Goal: Task Accomplishment & Management: Manage account settings

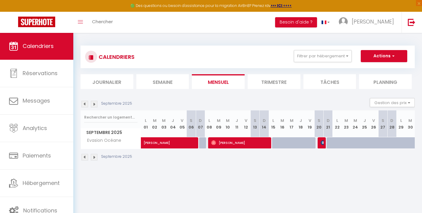
select select
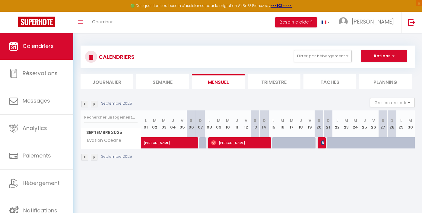
click at [232, 142] on span "[PERSON_NAME]" at bounding box center [239, 142] width 57 height 11
select select "OK"
select select "1"
select select "0"
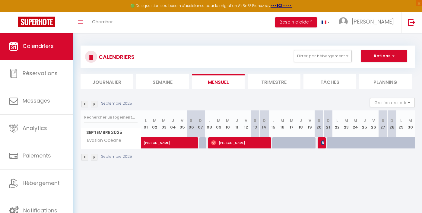
select select "1"
select select
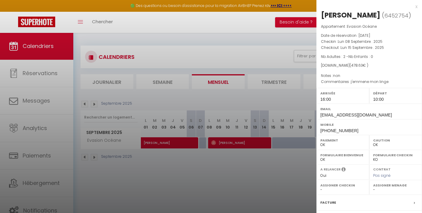
select select "33854"
click at [257, 171] on div at bounding box center [211, 106] width 422 height 213
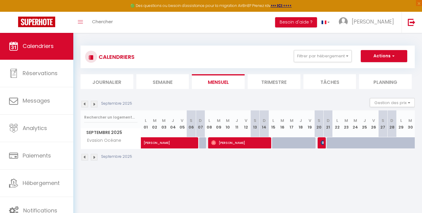
click at [321, 144] on div at bounding box center [322, 142] width 9 height 11
click at [325, 141] on div at bounding box center [321, 142] width 9 height 11
type input "37"
type input "Dim 21 Septembre 2025"
type input "Lun 22 Septembre 2025"
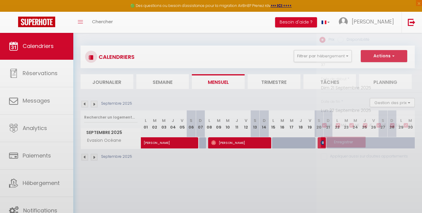
click at [324, 141] on div at bounding box center [211, 106] width 422 height 213
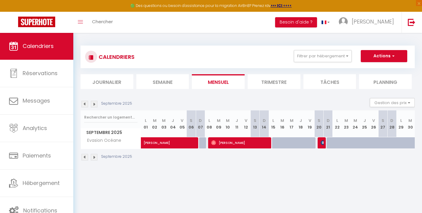
click at [280, 176] on body "🟢 Des questions ou besoin d'assistance pour la migration AirBnB? Prenez rdv >>>…" at bounding box center [211, 139] width 422 height 213
click at [177, 143] on span "[PERSON_NAME]" at bounding box center [185, 139] width 83 height 11
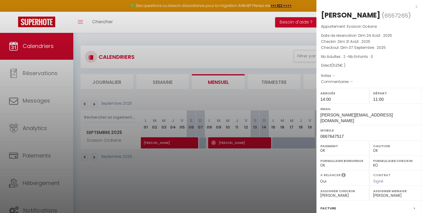
click at [85, 103] on div at bounding box center [211, 106] width 422 height 213
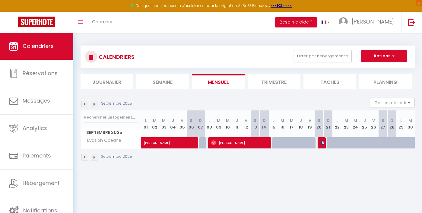
click at [85, 103] on img at bounding box center [84, 104] width 7 height 7
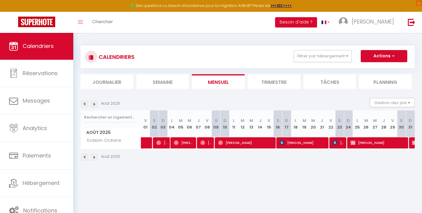
click at [94, 105] on img at bounding box center [94, 104] width 7 height 7
